Goal: Information Seeking & Learning: Learn about a topic

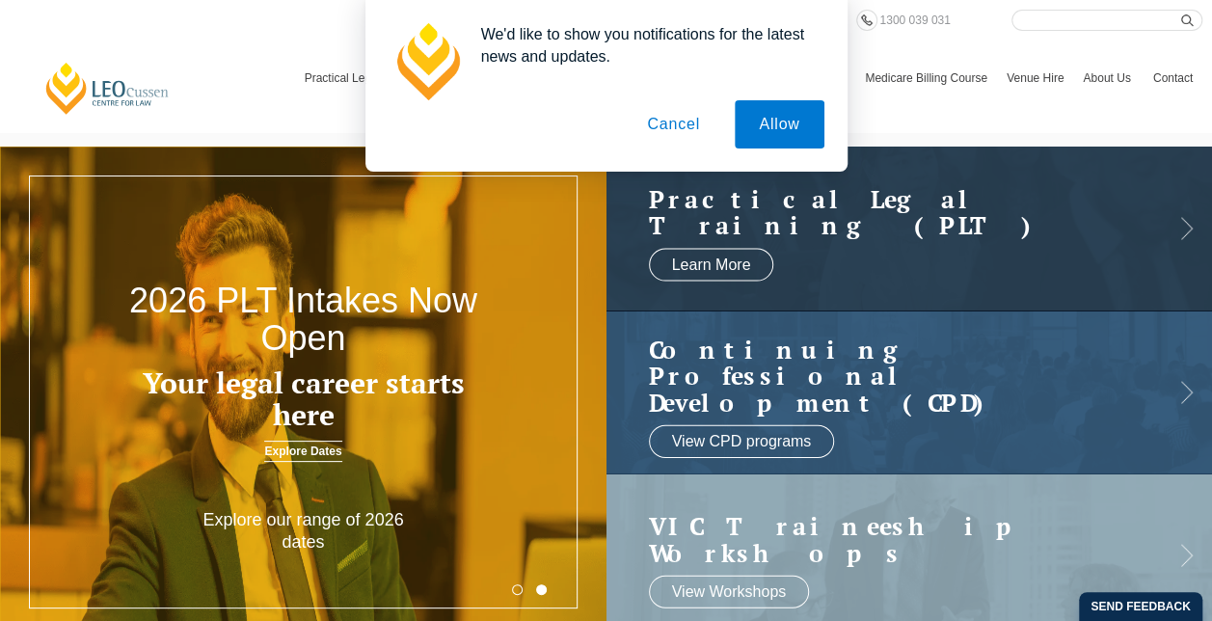
click at [787, 118] on button "Allow" at bounding box center [779, 124] width 89 height 48
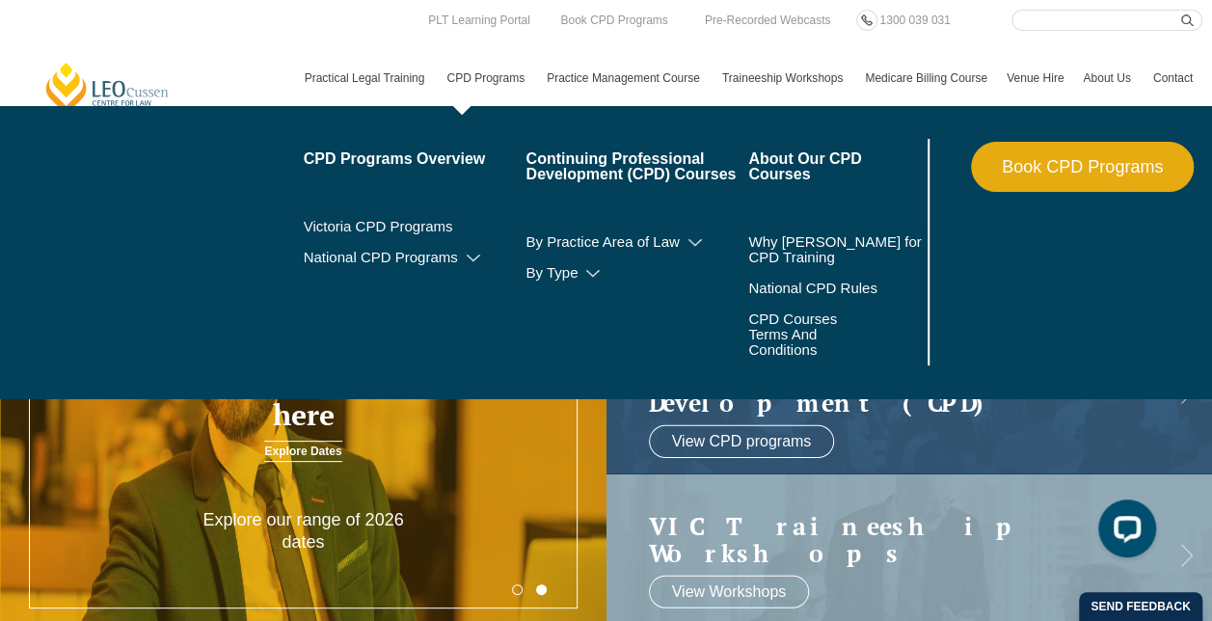
click at [482, 79] on link "CPD Programs" at bounding box center [487, 78] width 100 height 56
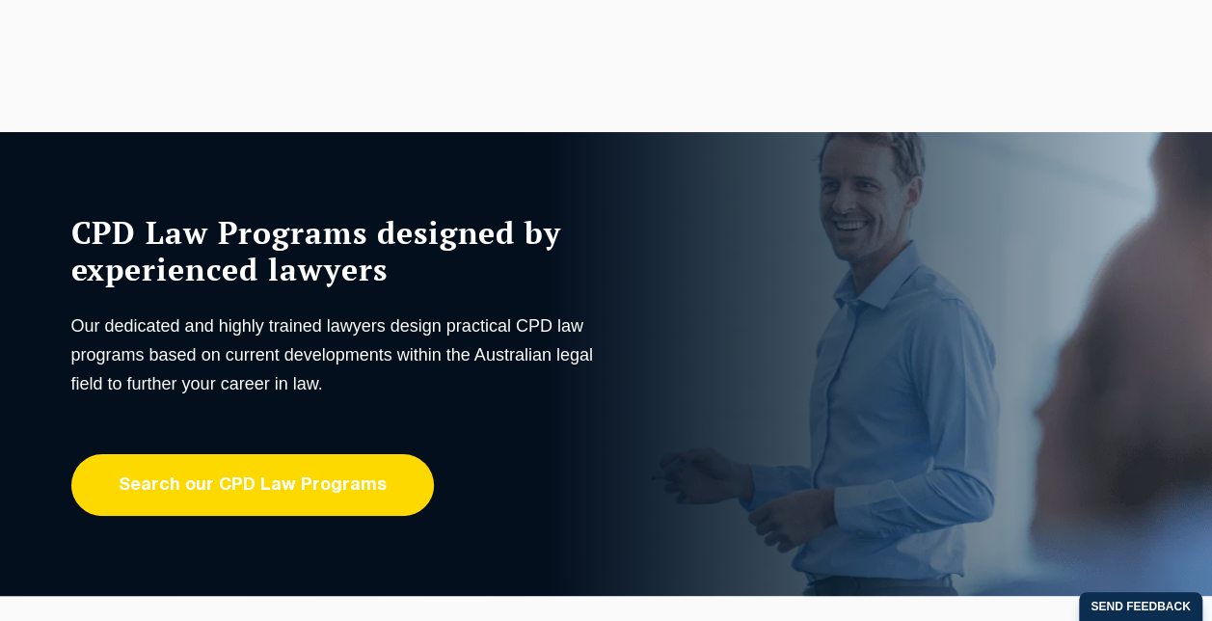
click at [259, 478] on link "Search our CPD Law Programs" at bounding box center [252, 485] width 363 height 62
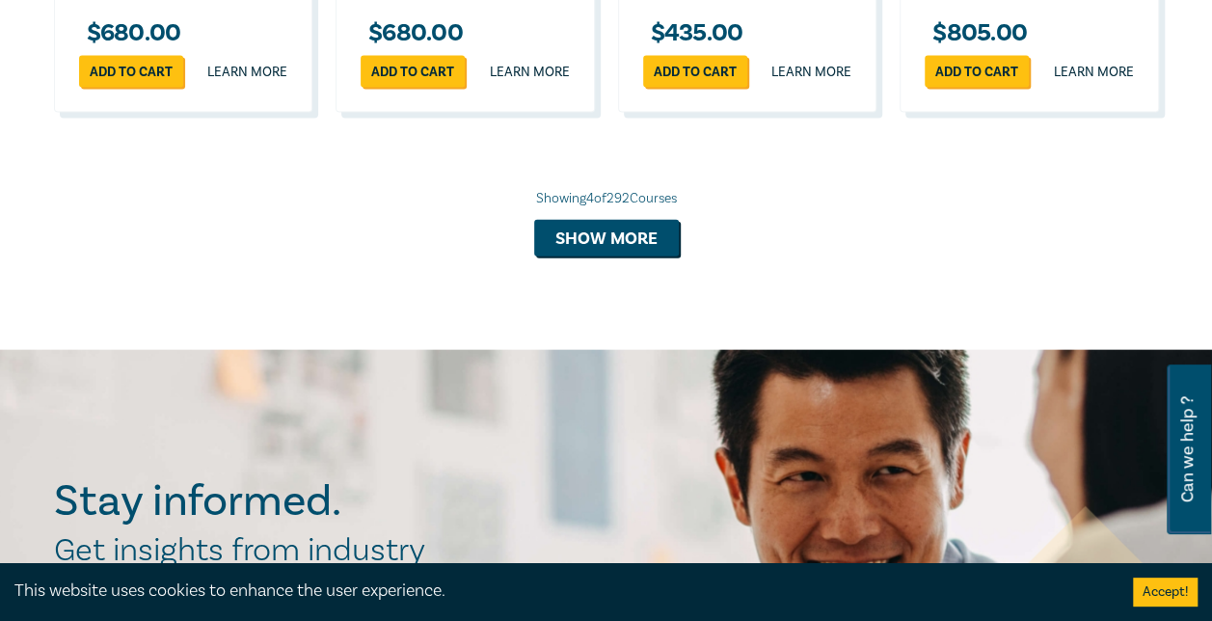
scroll to position [2122, 0]
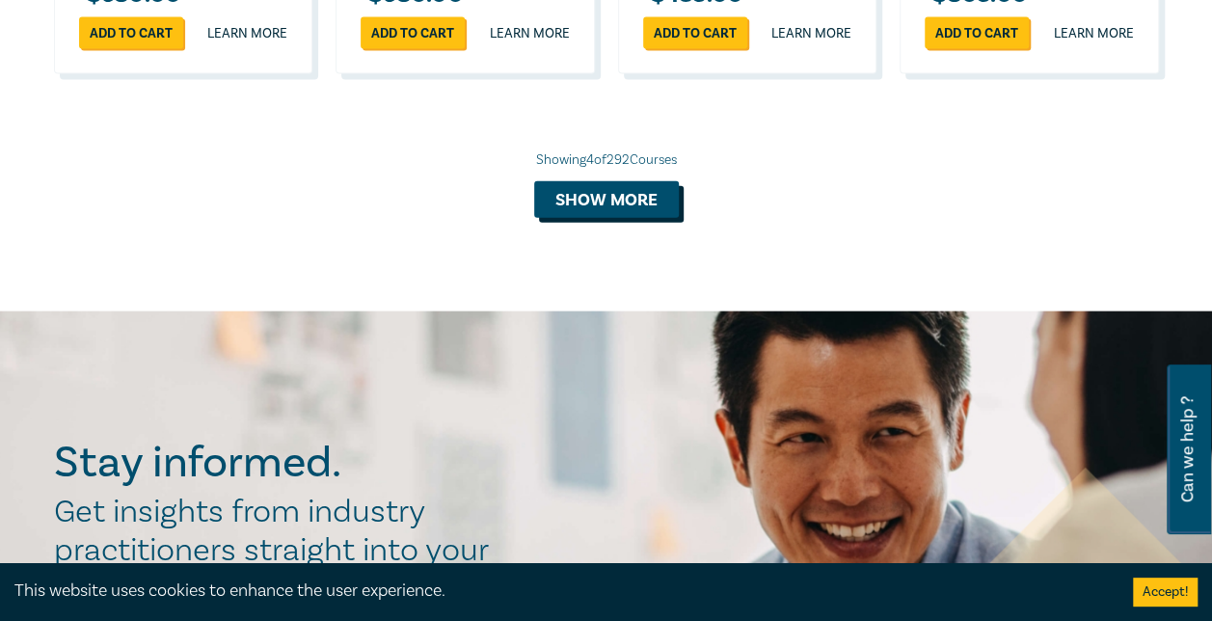
click at [611, 216] on button "Show more" at bounding box center [606, 199] width 145 height 37
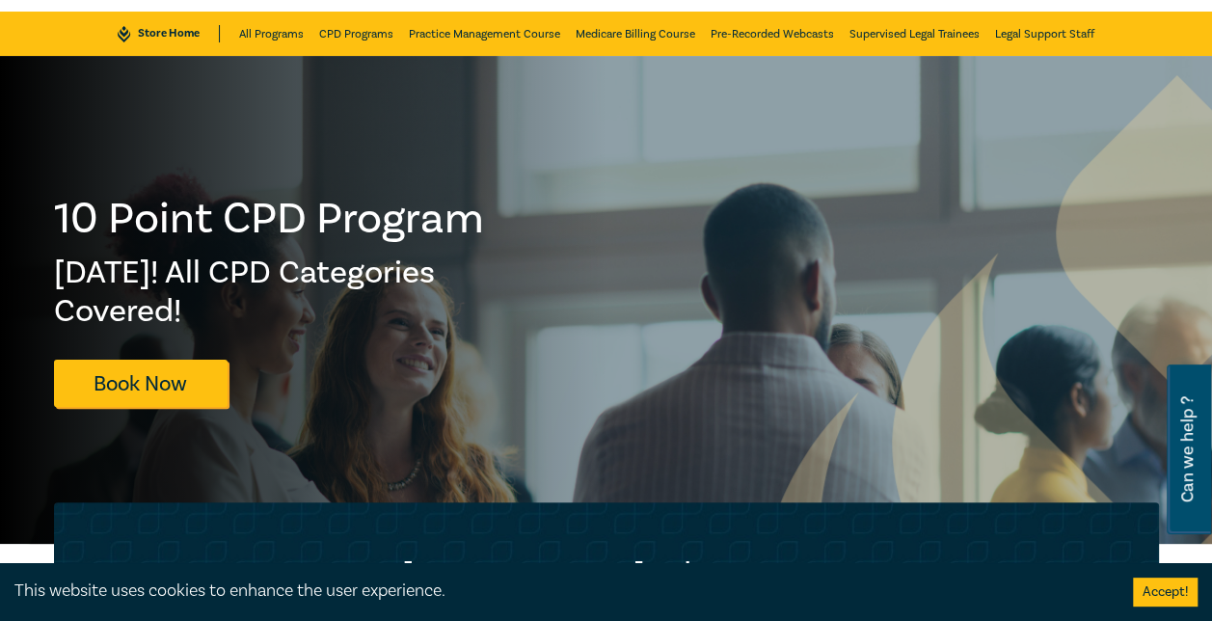
scroll to position [0, 0]
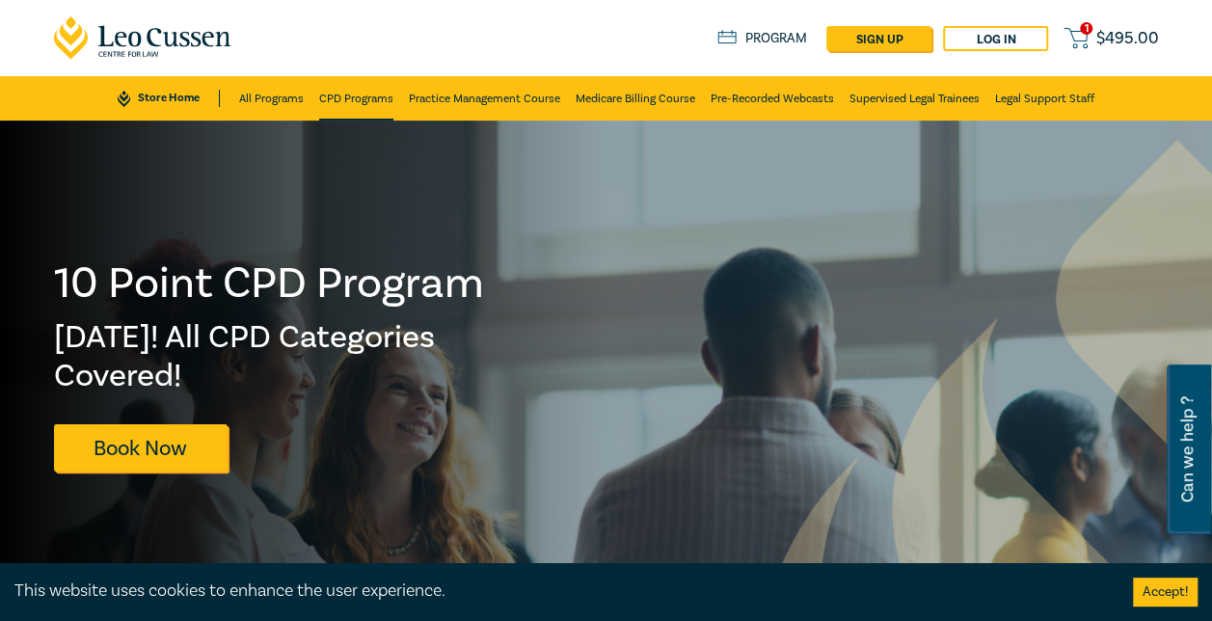
click at [340, 98] on link "CPD Programs" at bounding box center [356, 98] width 74 height 44
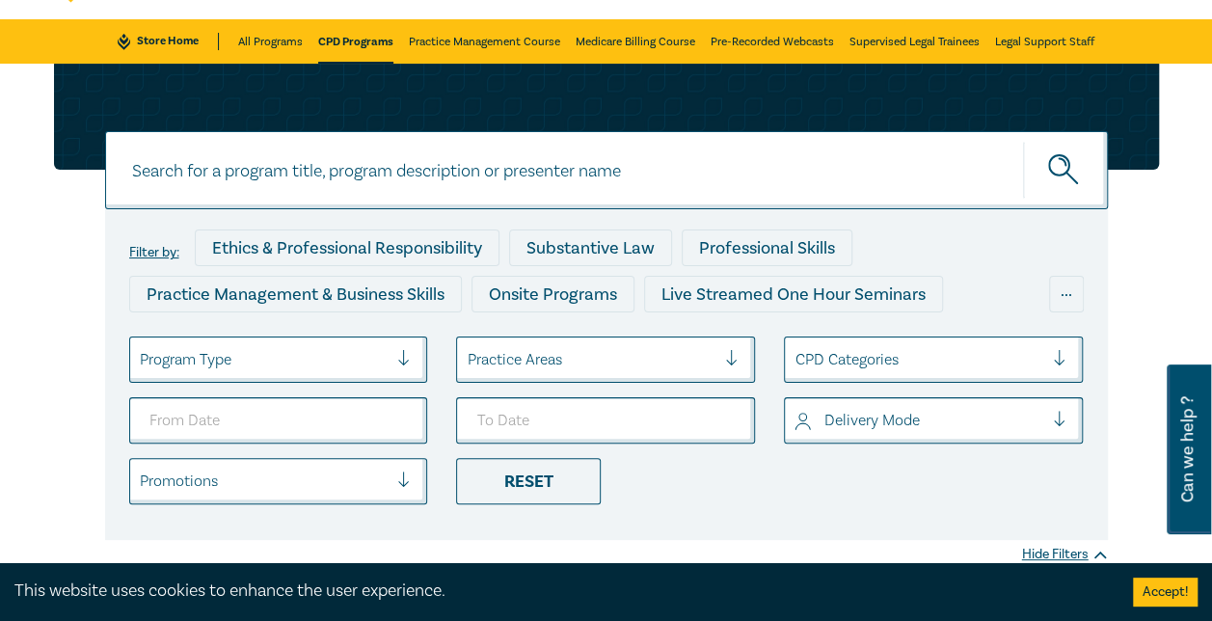
scroll to position [96, 0]
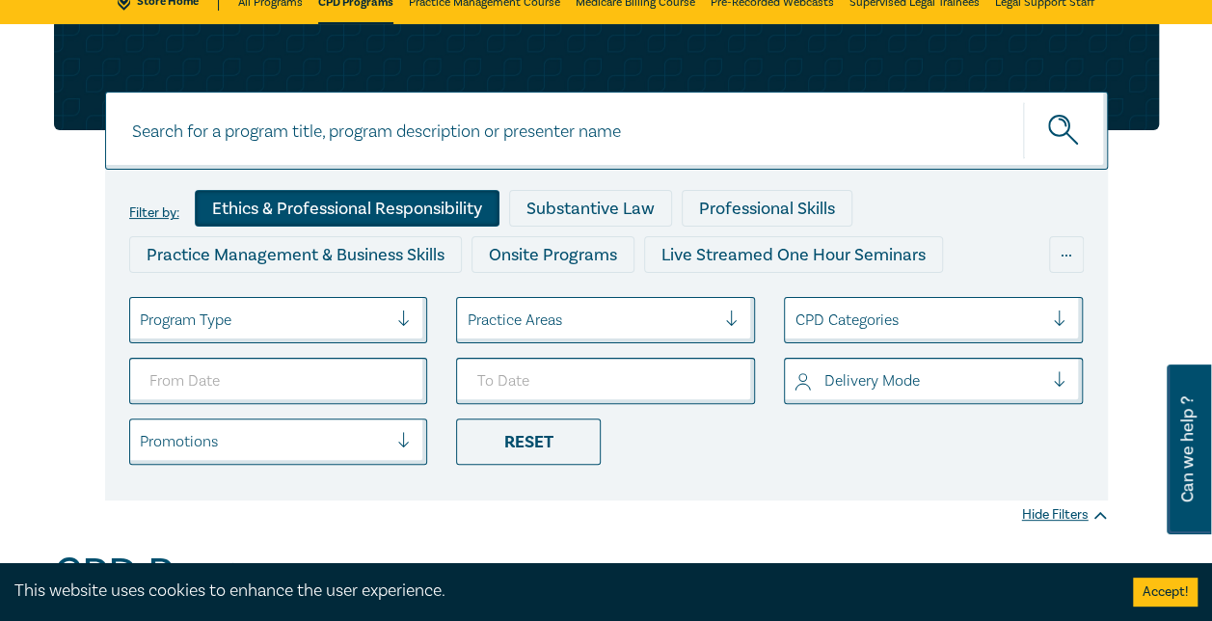
click at [343, 204] on div "Ethics & Professional Responsibility" at bounding box center [347, 208] width 305 height 37
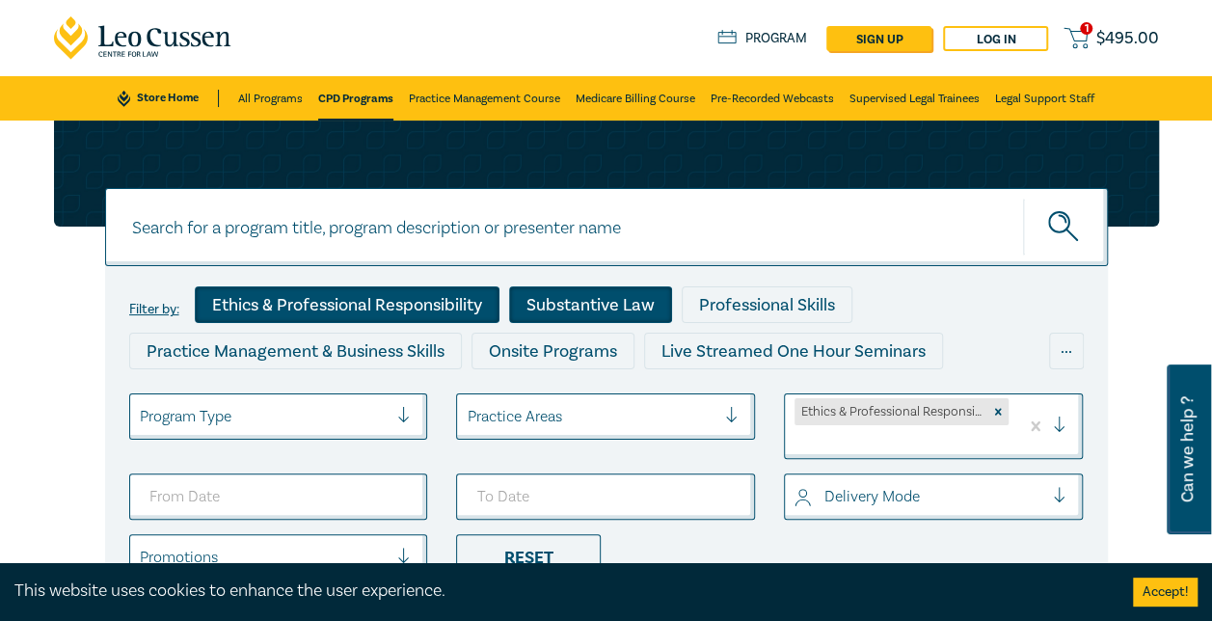
click at [588, 308] on div "Substantive Law" at bounding box center [590, 304] width 163 height 37
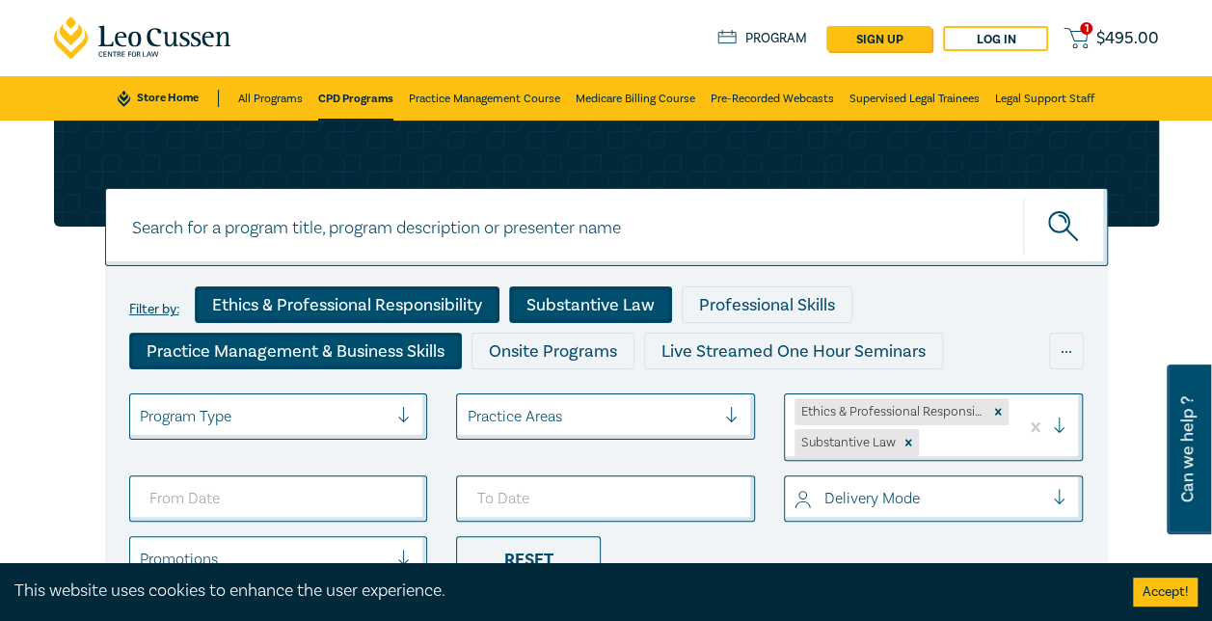
click at [772, 307] on div "Professional Skills" at bounding box center [767, 304] width 171 height 37
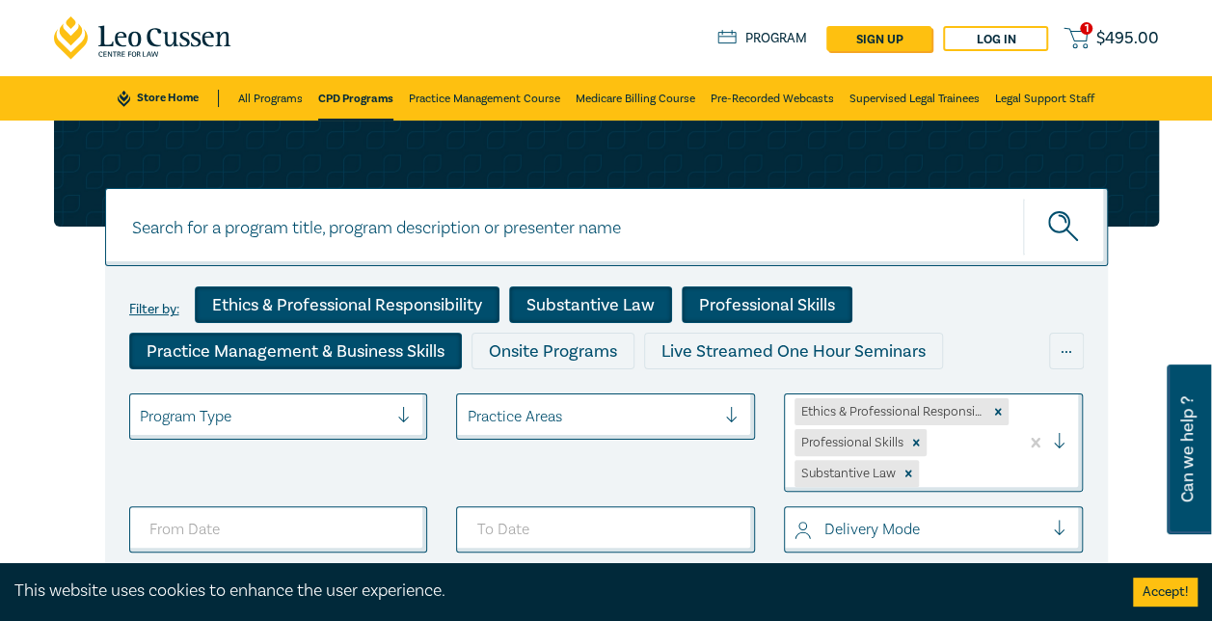
click at [291, 353] on div "Practice Management & Business Skills" at bounding box center [295, 351] width 333 height 37
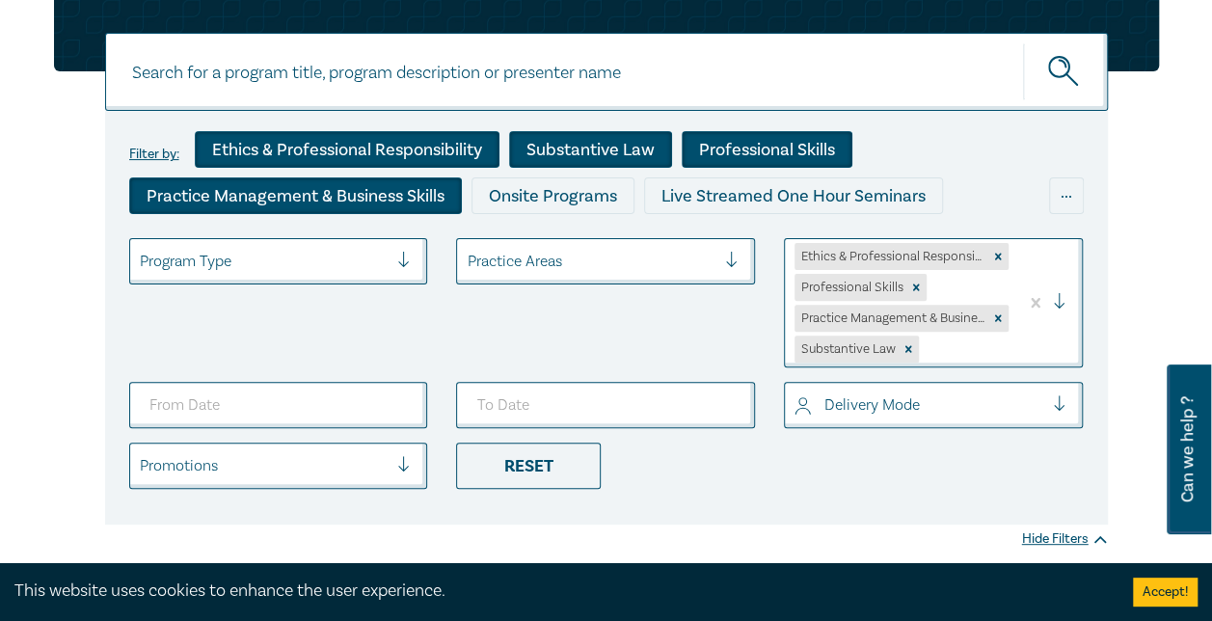
scroll to position [193, 0]
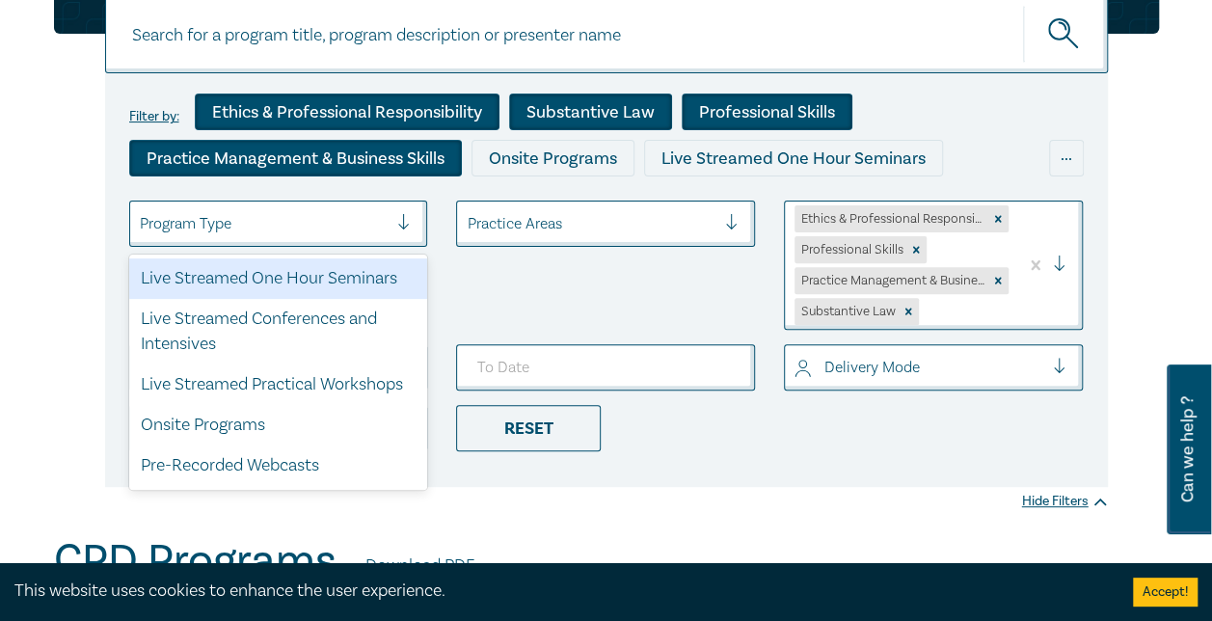
click at [399, 218] on div at bounding box center [411, 223] width 29 height 19
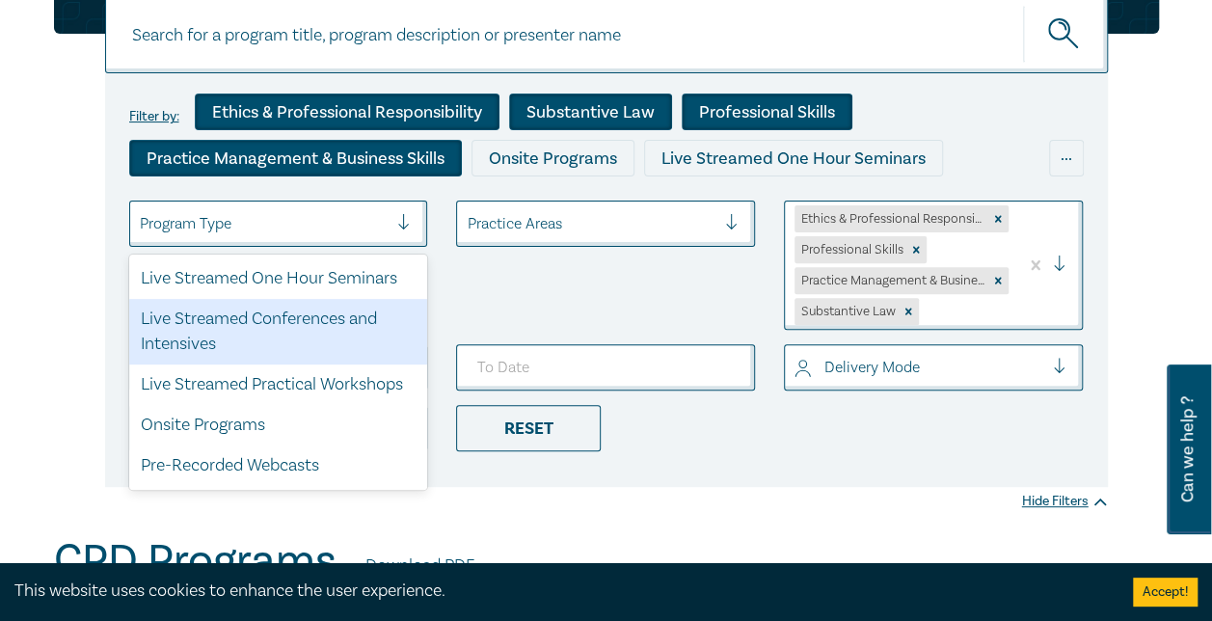
click at [240, 311] on div "Live Streamed Conferences and Intensives" at bounding box center [278, 332] width 299 height 66
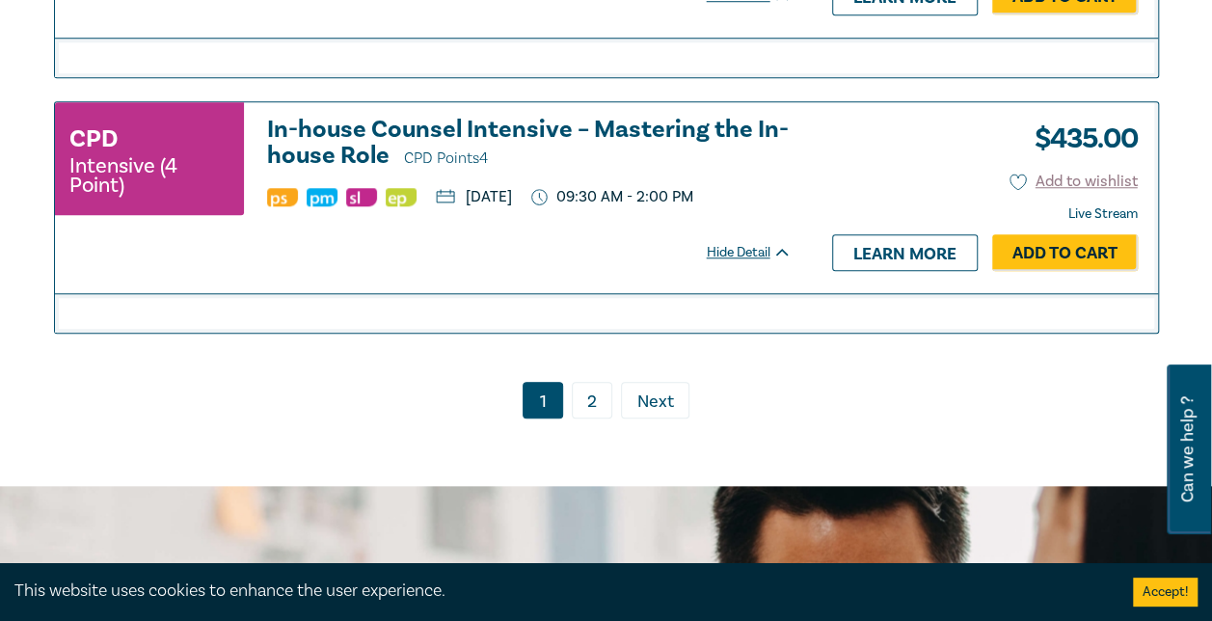
scroll to position [4437, 0]
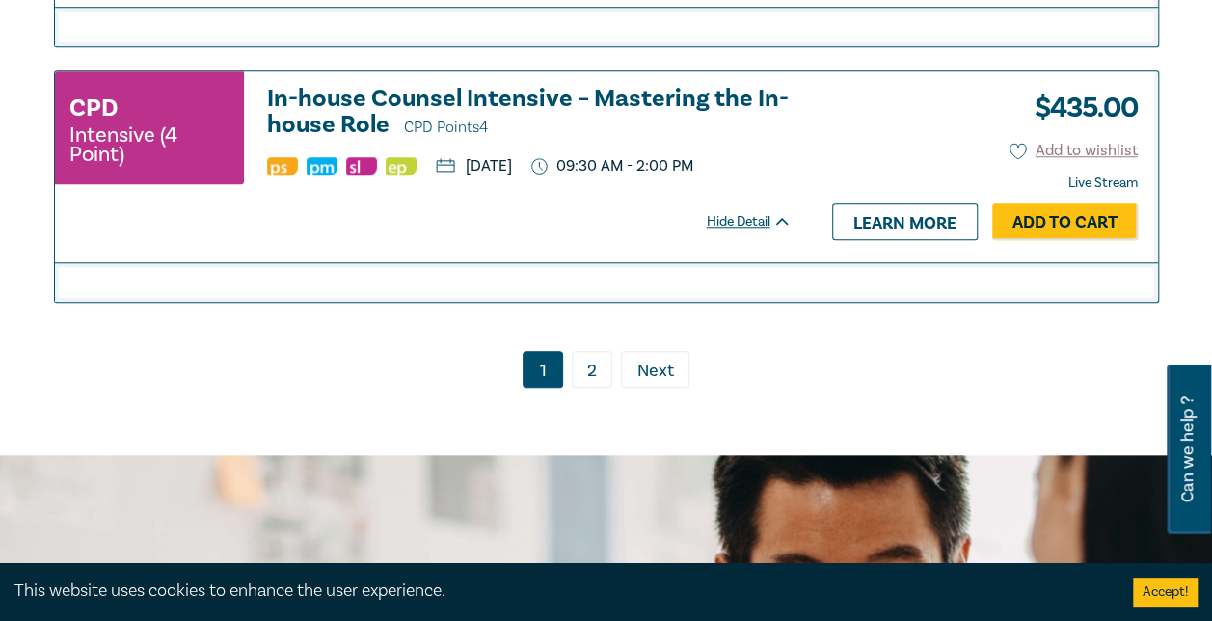
click at [589, 351] on link "2" at bounding box center [592, 369] width 41 height 37
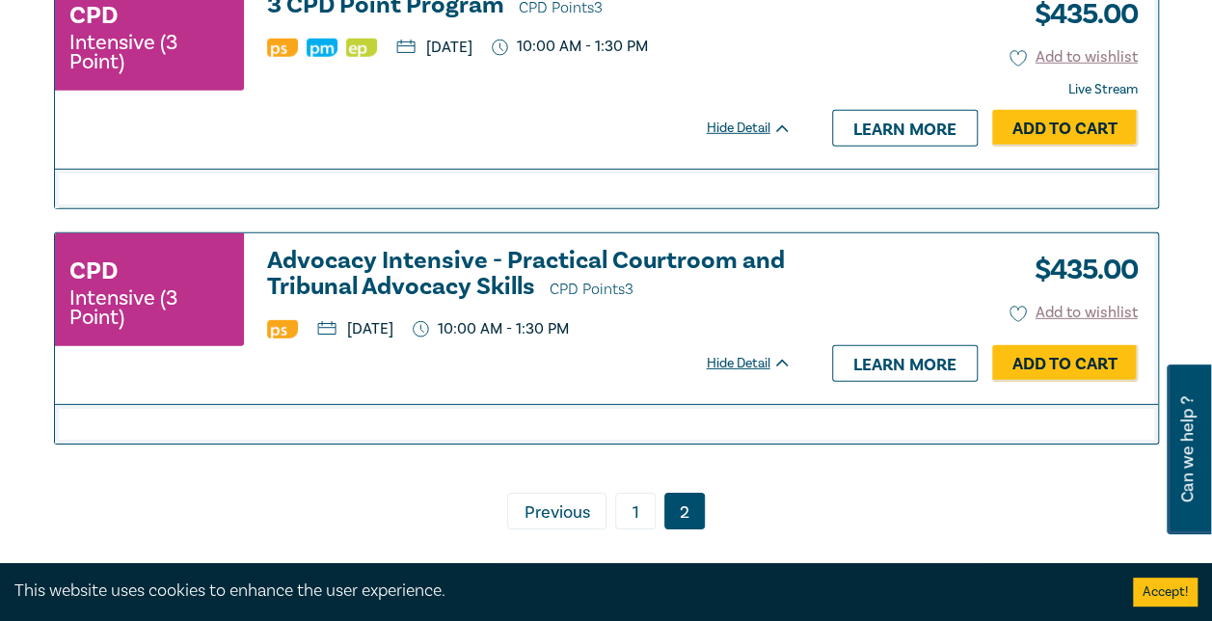
scroll to position [2797, 0]
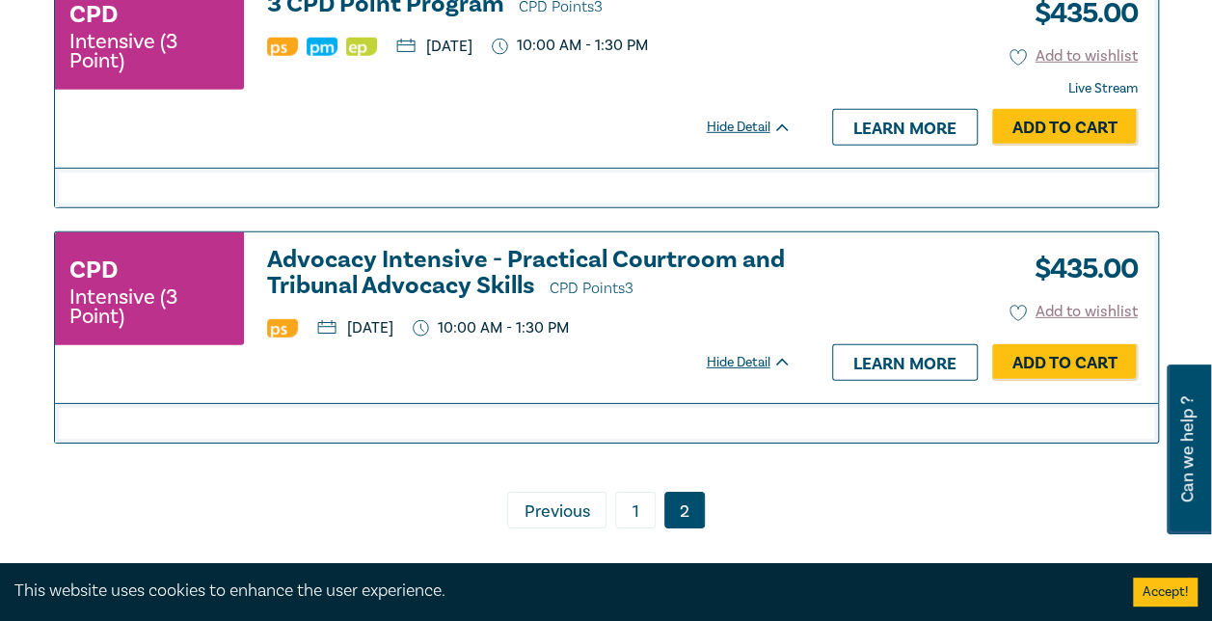
click at [635, 529] on link "1" at bounding box center [635, 510] width 41 height 37
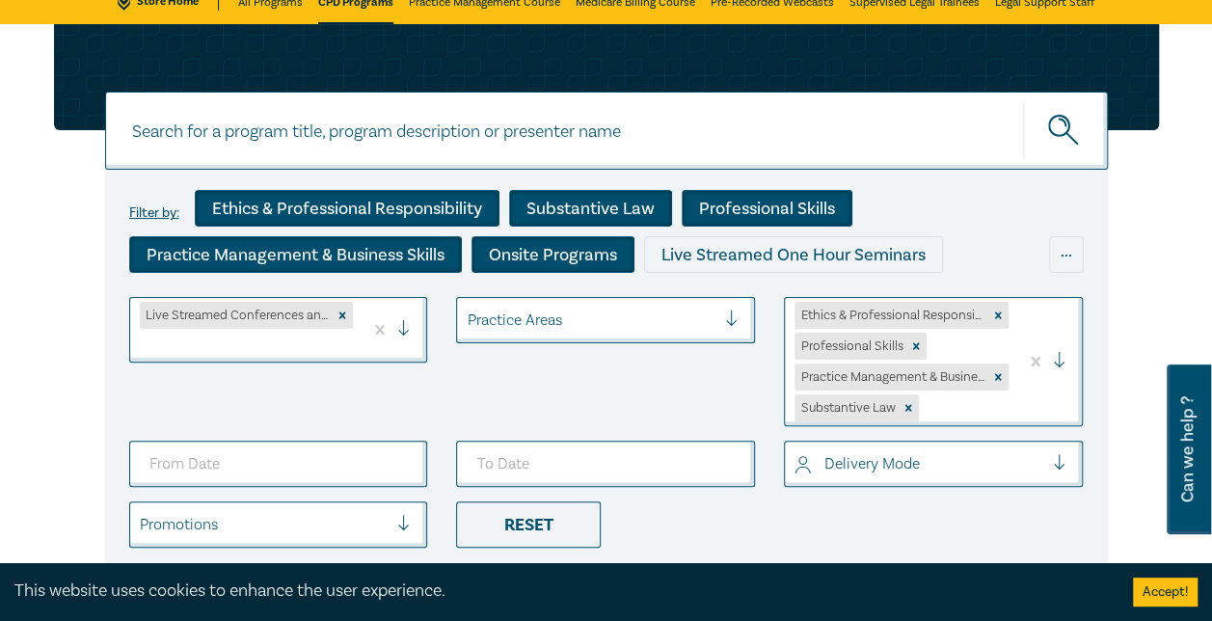
scroll to position [193, 0]
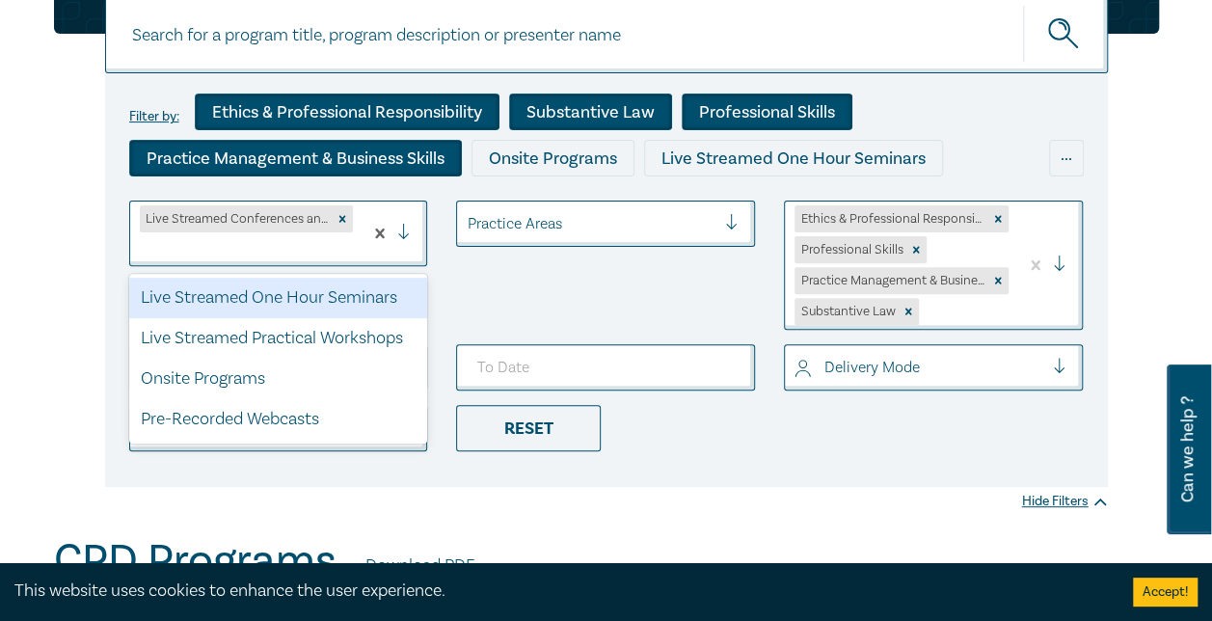
click at [408, 227] on div at bounding box center [411, 233] width 29 height 19
click at [326, 300] on div "Live Streamed One Hour Seminars" at bounding box center [278, 298] width 299 height 41
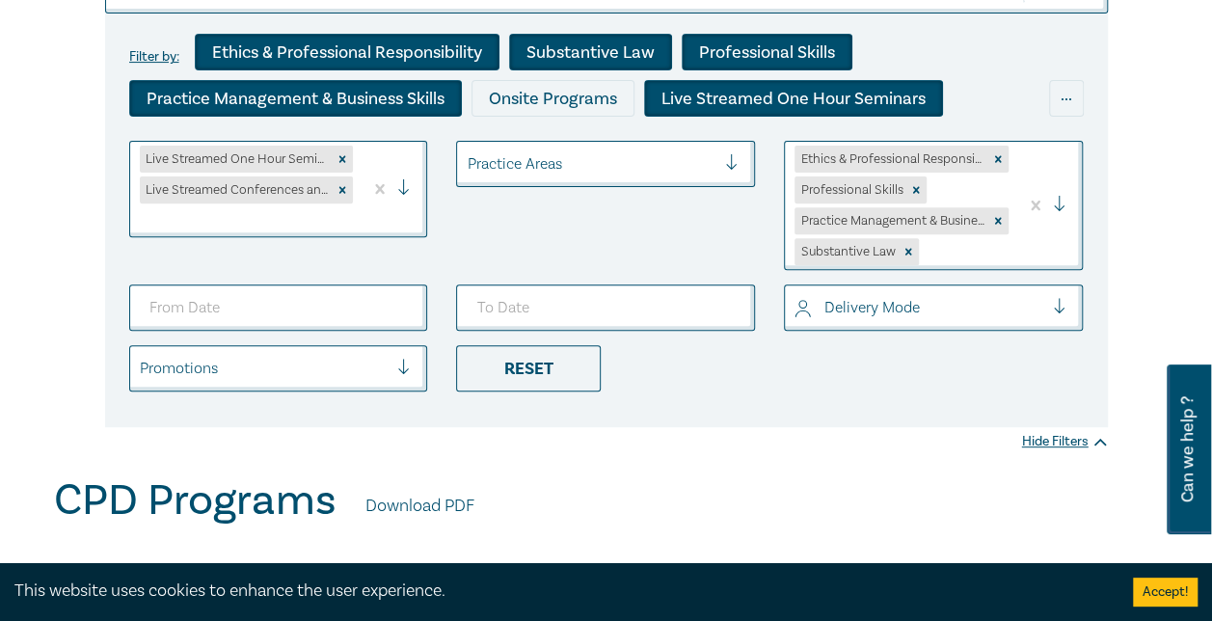
scroll to position [289, 0]
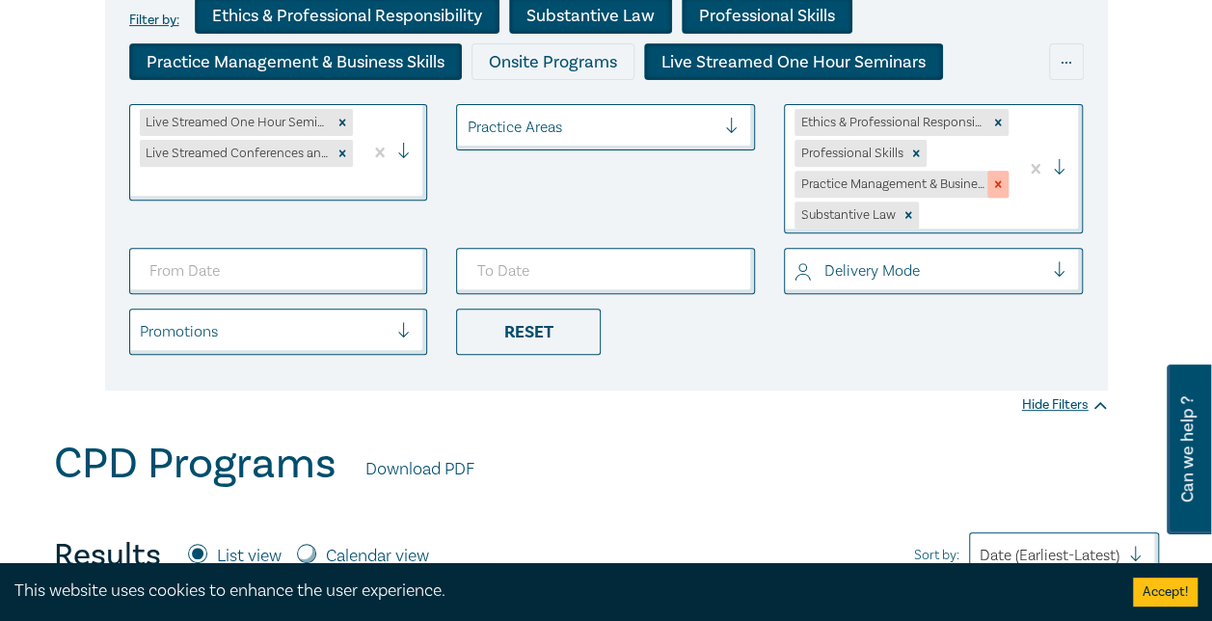
click at [995, 174] on div "Remove Practice Management & Business Skills" at bounding box center [998, 184] width 21 height 27
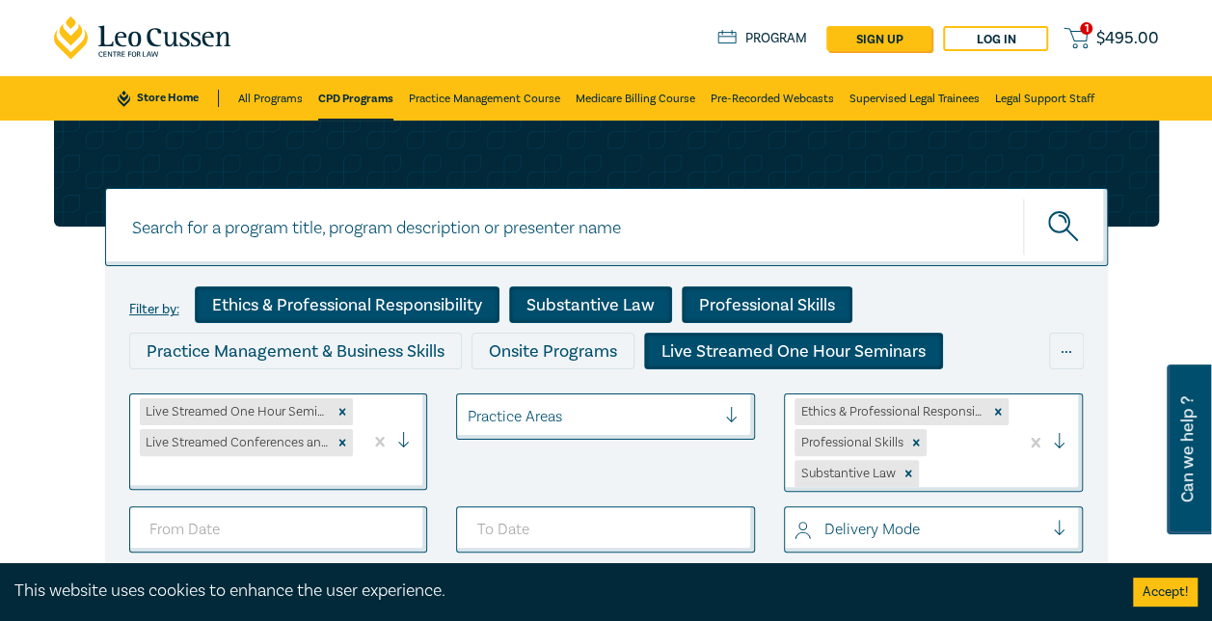
click at [911, 472] on icon "Remove Substantive Law" at bounding box center [909, 474] width 7 height 7
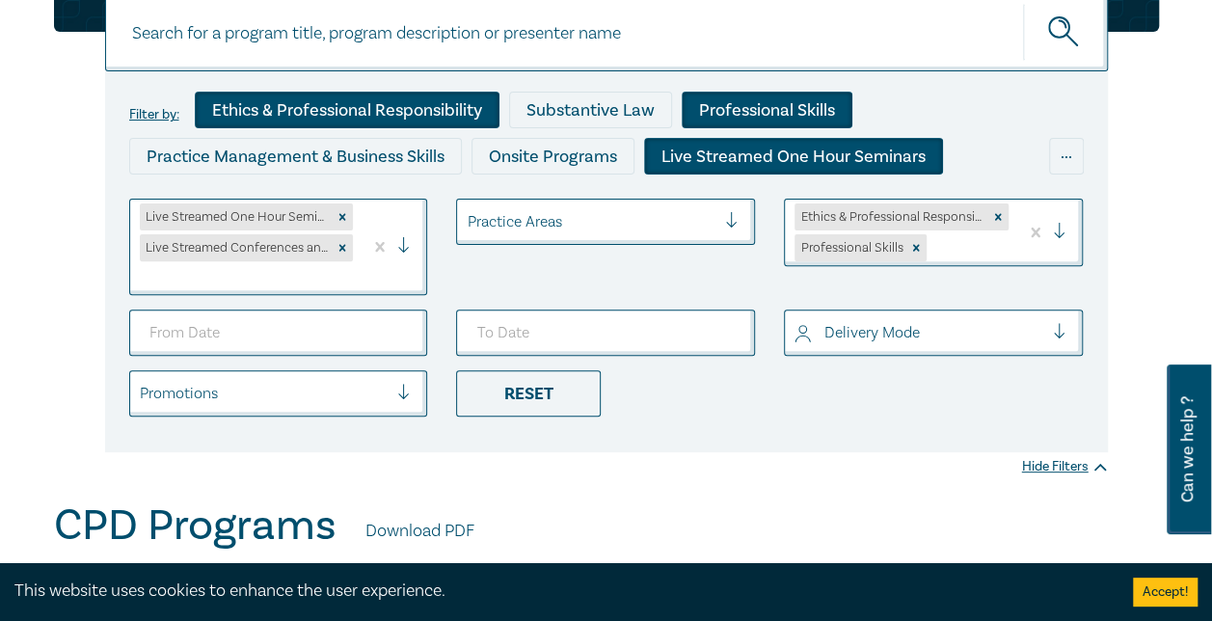
scroll to position [193, 0]
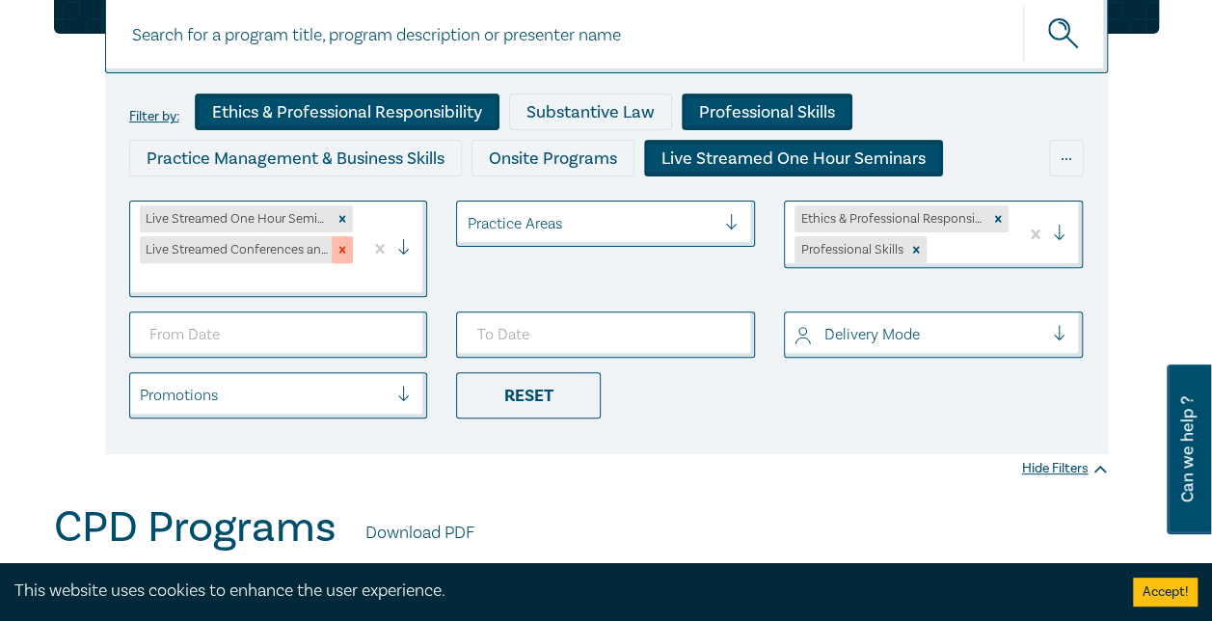
click at [340, 241] on div "Remove Live Streamed Conferences and Intensives" at bounding box center [342, 249] width 21 height 27
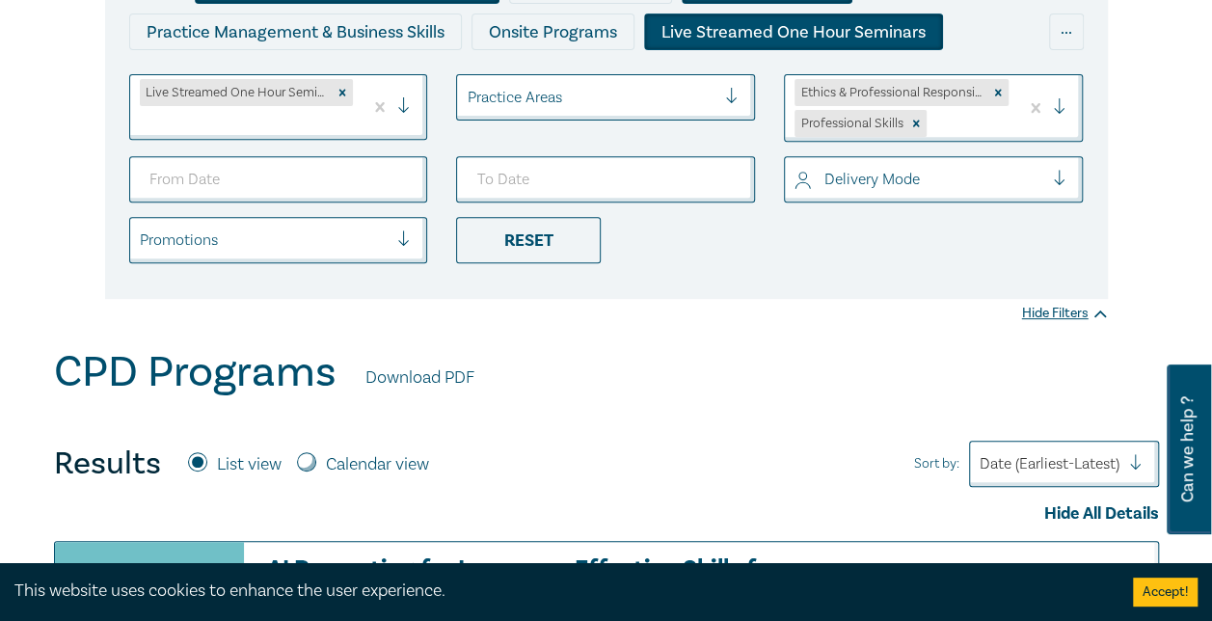
scroll to position [289, 0]
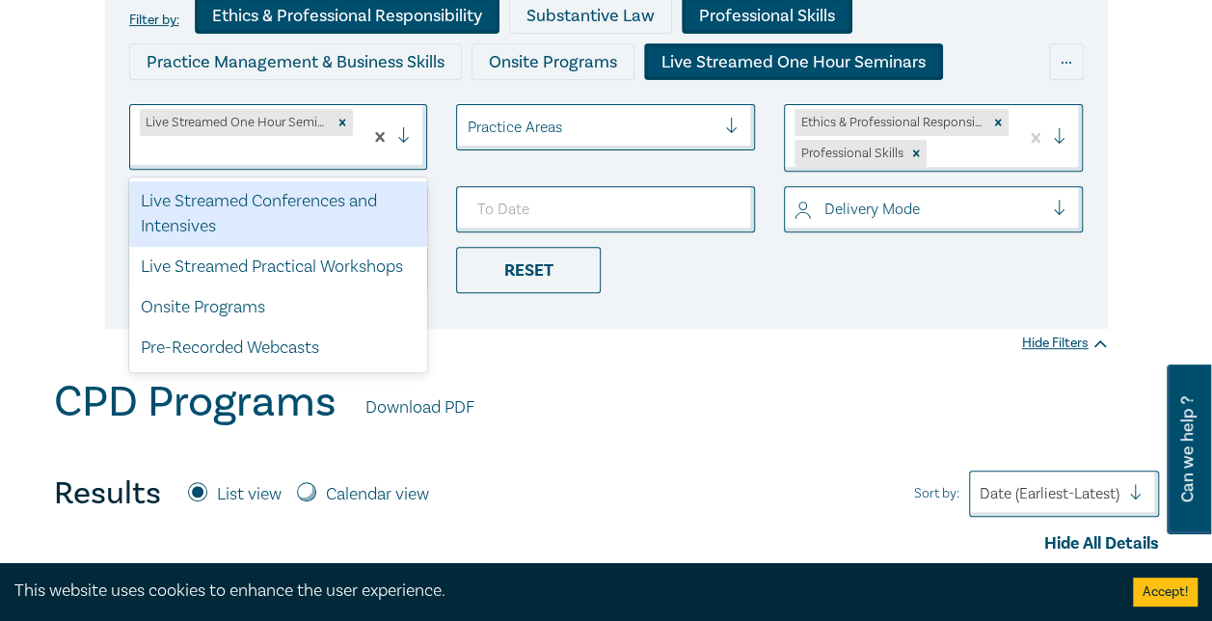
click at [406, 133] on div at bounding box center [411, 136] width 29 height 19
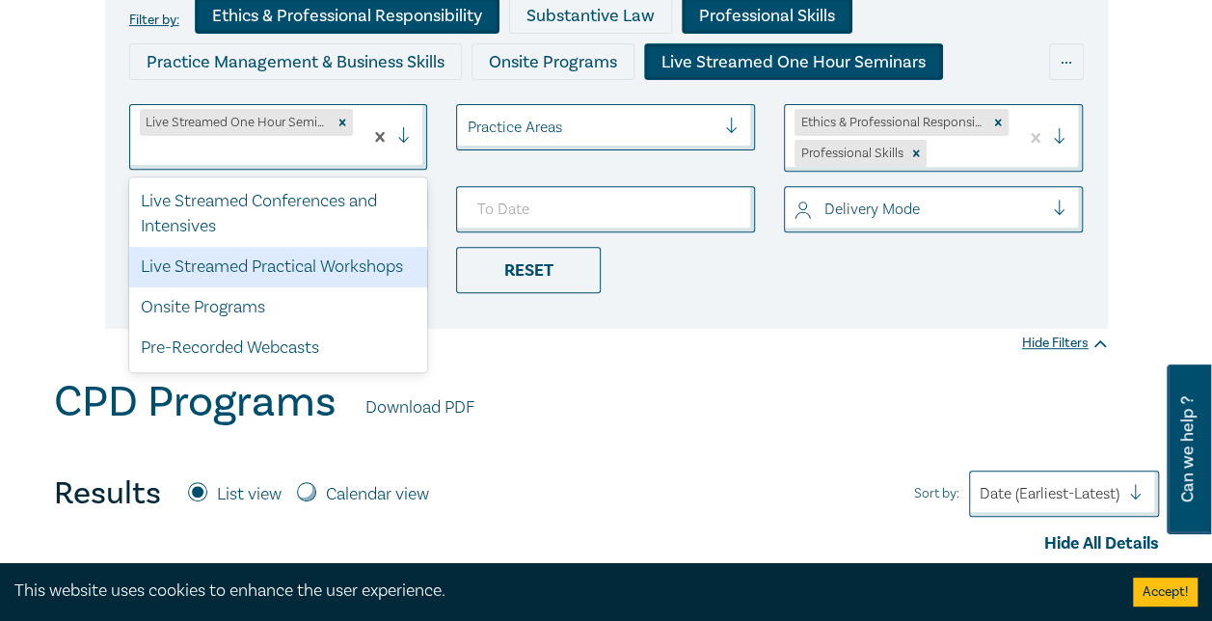
click at [278, 262] on div "Live Streamed Practical Workshops" at bounding box center [278, 267] width 299 height 41
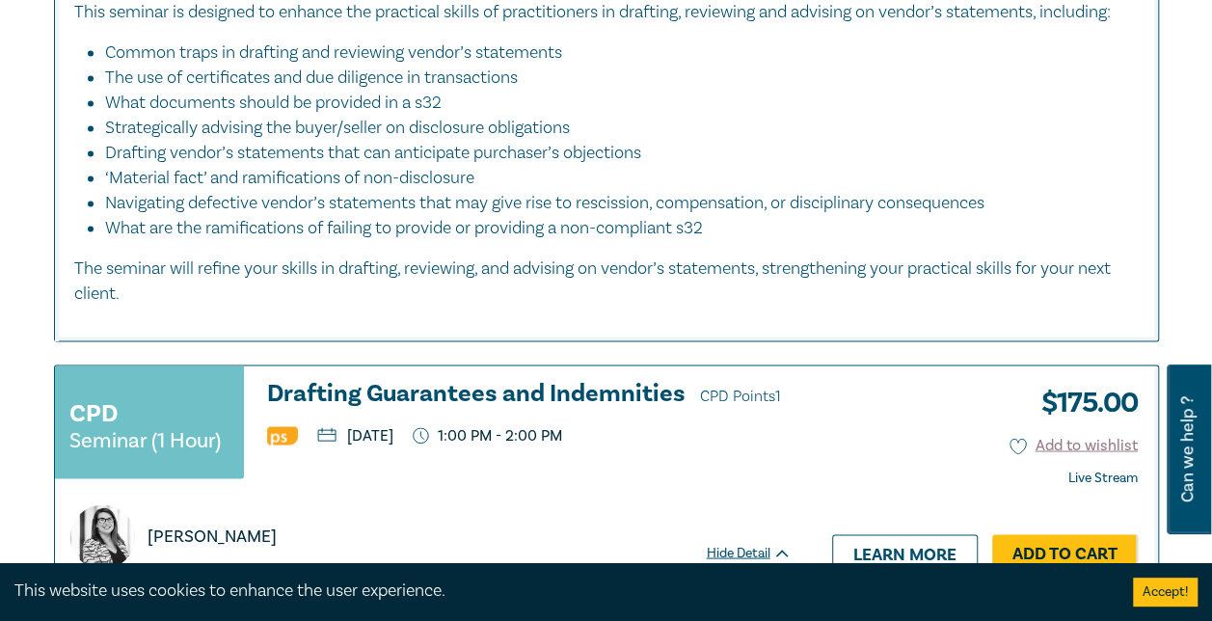
scroll to position [5016, 0]
